Goal: Task Accomplishment & Management: Use online tool/utility

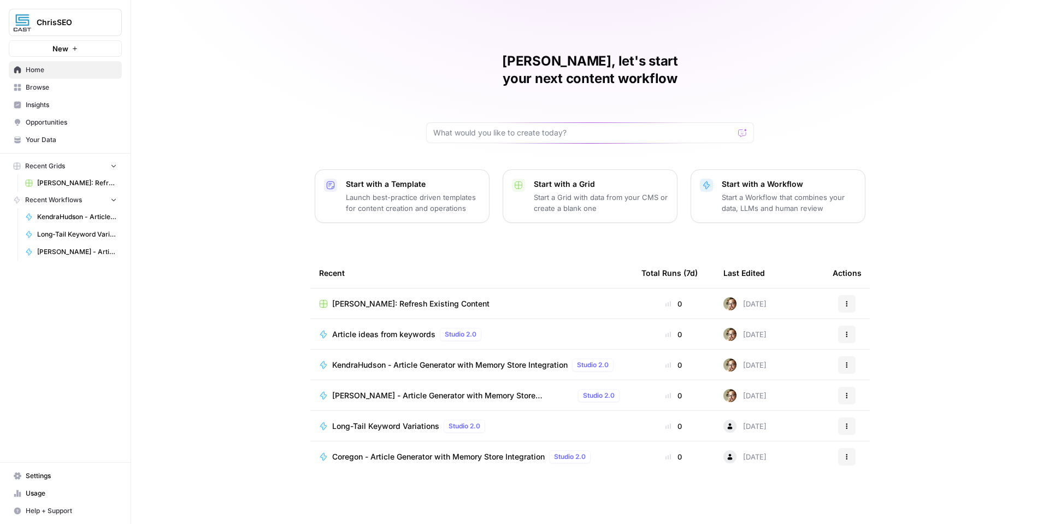
click at [60, 23] on span "ChrisSEO" at bounding box center [70, 22] width 66 height 11
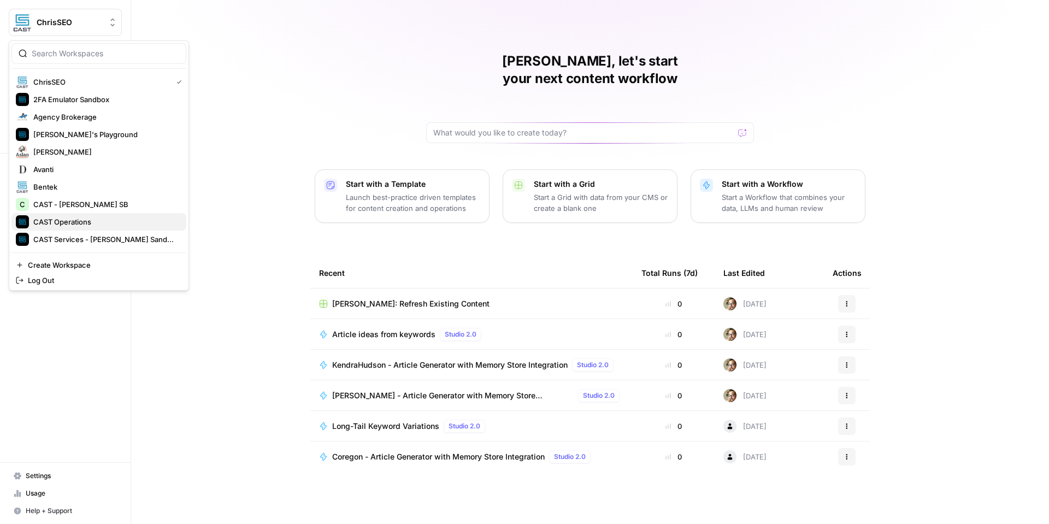
click at [89, 227] on span "CAST Operations" at bounding box center [105, 221] width 144 height 11
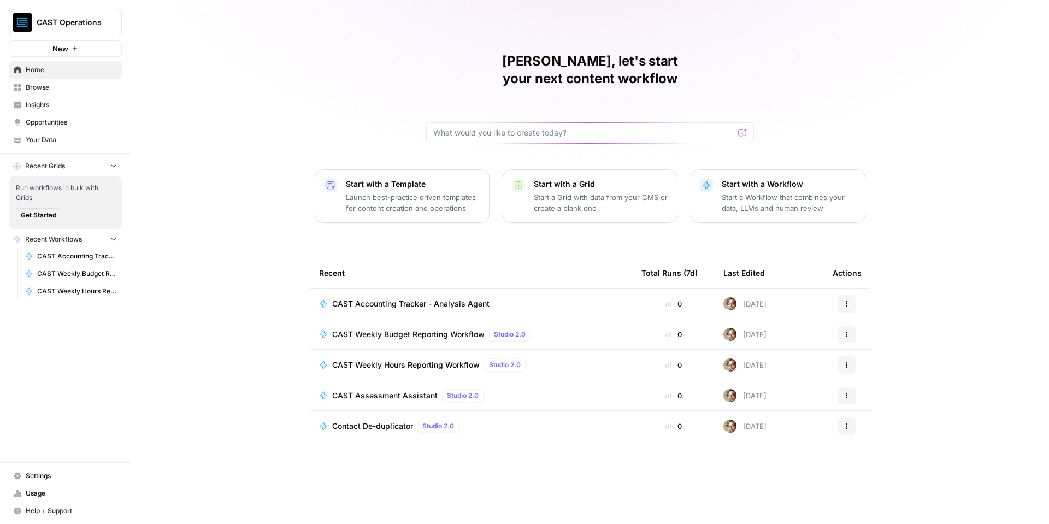
click at [409, 390] on span "CAST Assessment Assistant" at bounding box center [384, 395] width 105 height 11
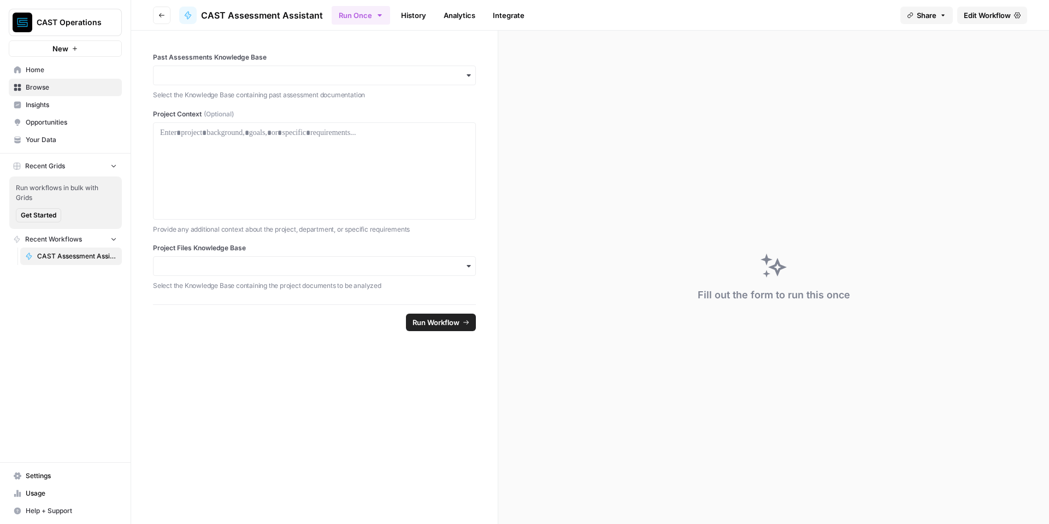
click at [23, 71] on link "Home" at bounding box center [65, 69] width 113 height 17
